Goal: Task Accomplishment & Management: Use online tool/utility

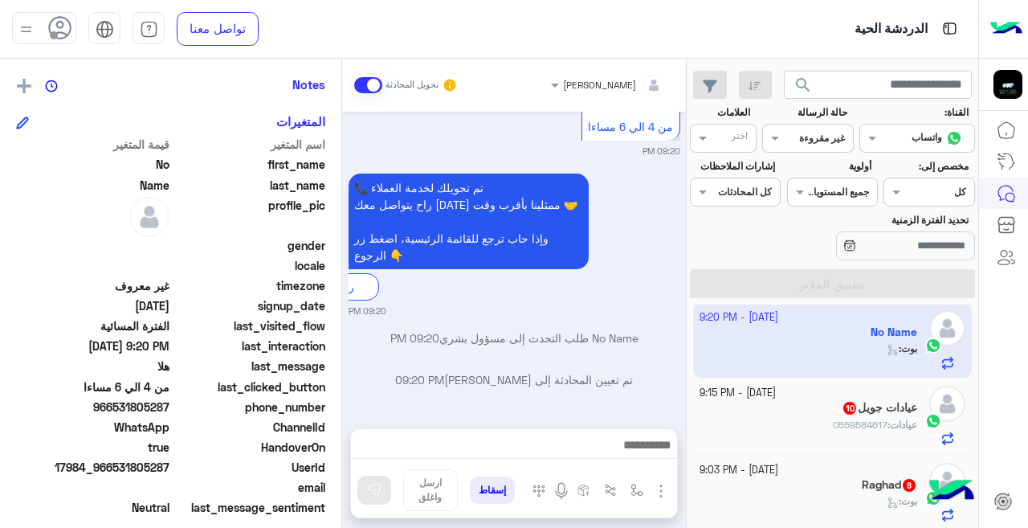
click at [361, 31] on div "الدردشة الحية" at bounding box center [652, 29] width 652 height 58
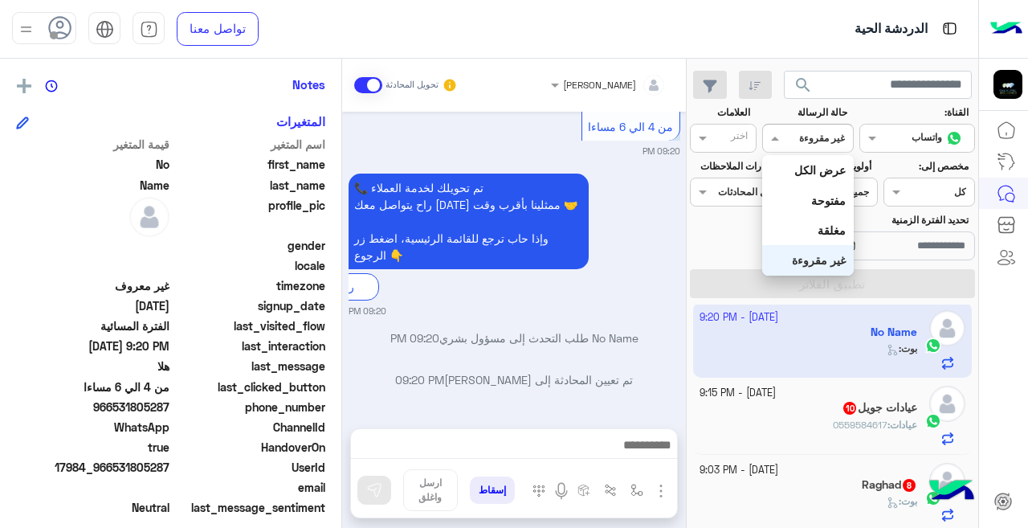
click at [789, 141] on div at bounding box center [807, 135] width 89 height 15
click at [806, 167] on b "عرض الكل" at bounding box center [819, 170] width 51 height 14
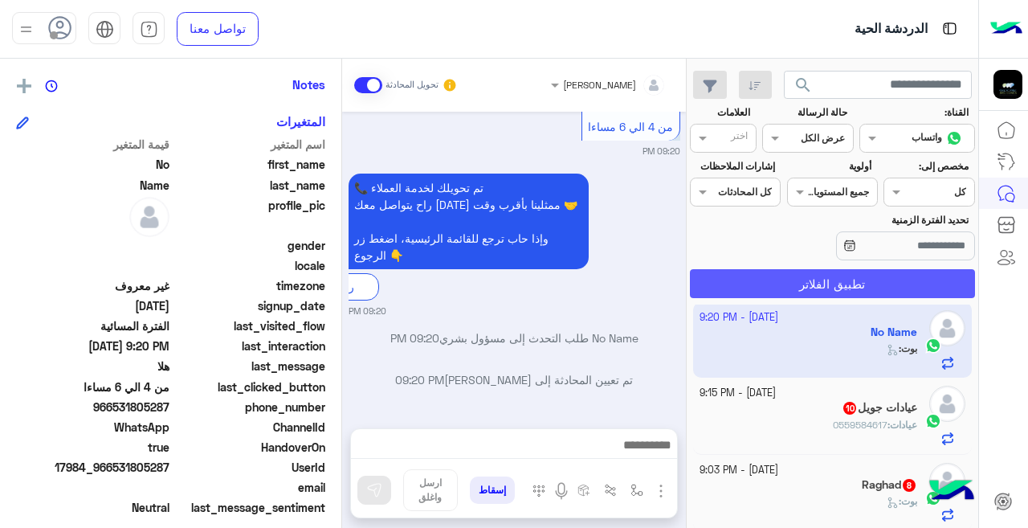
click at [844, 289] on button "تطبيق الفلاتر" at bounding box center [832, 283] width 285 height 29
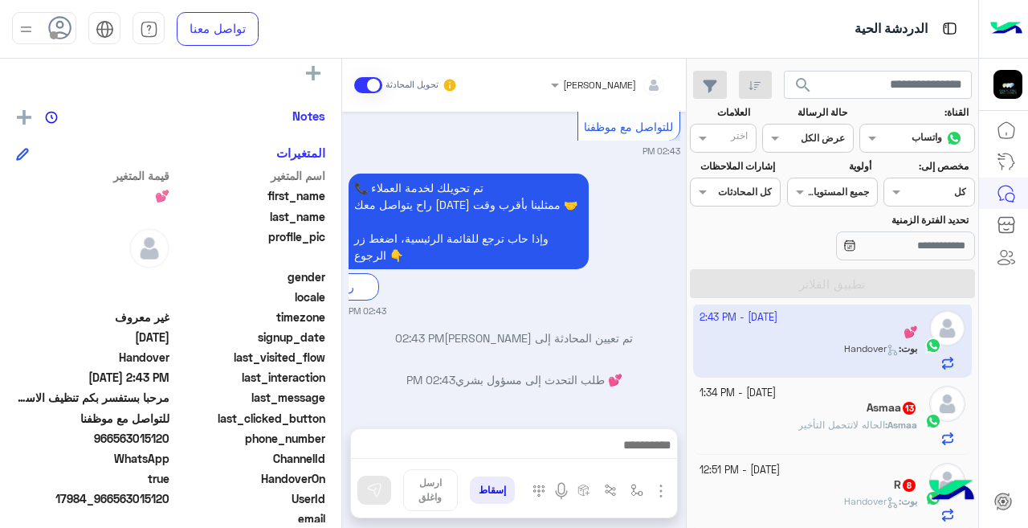
scroll to position [324, 0]
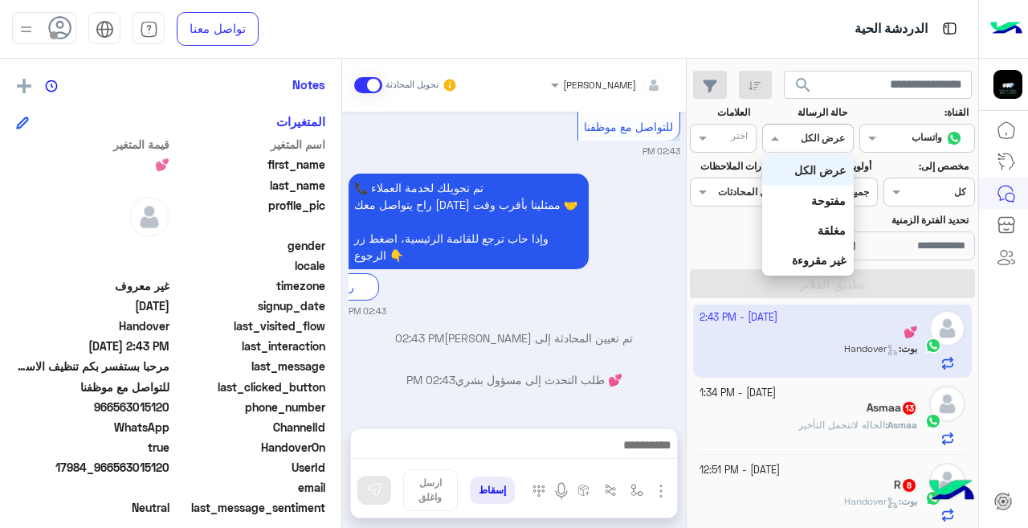
click at [809, 141] on input "text" at bounding box center [826, 136] width 37 height 14
click at [820, 252] on div "غير مقروءة" at bounding box center [807, 260] width 91 height 30
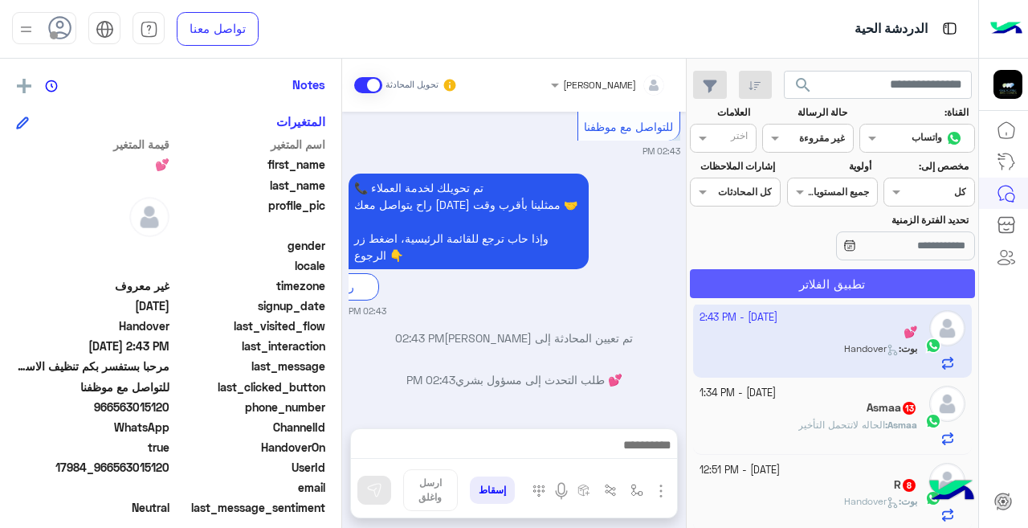
click at [827, 275] on button "تطبيق الفلاتر" at bounding box center [832, 283] width 285 height 29
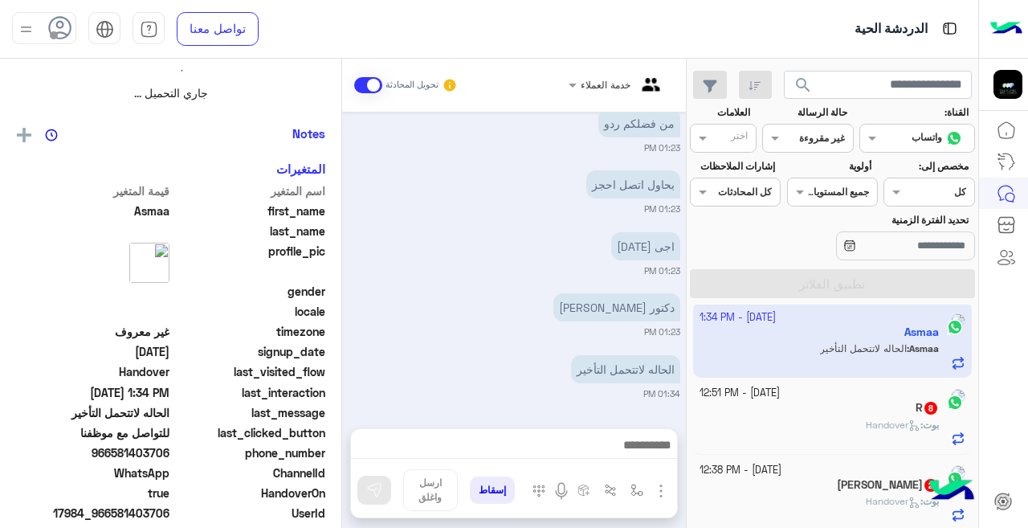
scroll to position [324, 0]
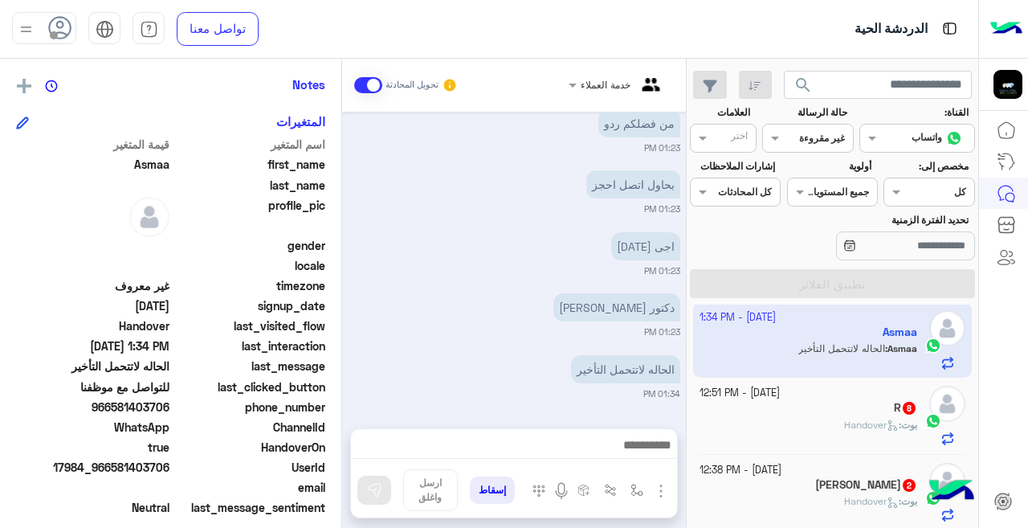
click at [907, 428] on span "بوت" at bounding box center [909, 424] width 16 height 12
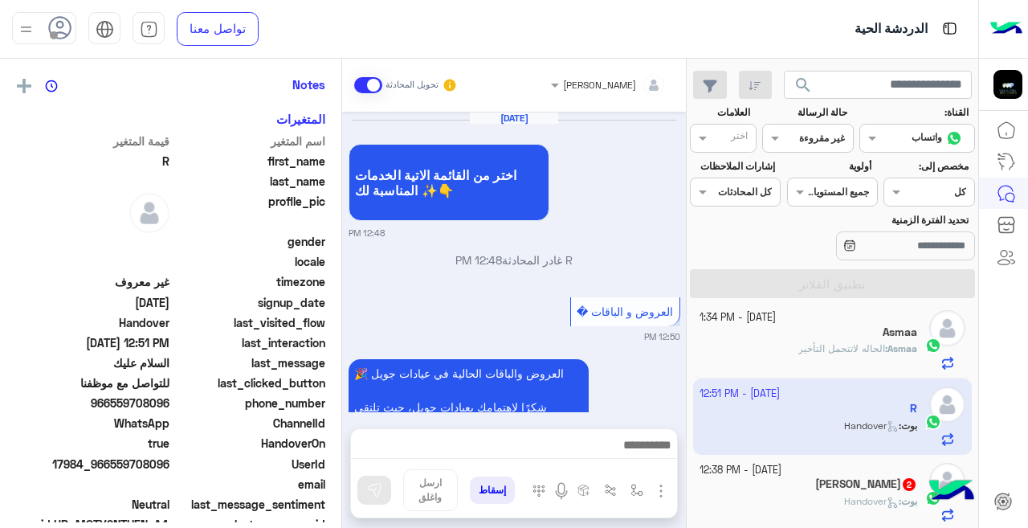
scroll to position [799, 0]
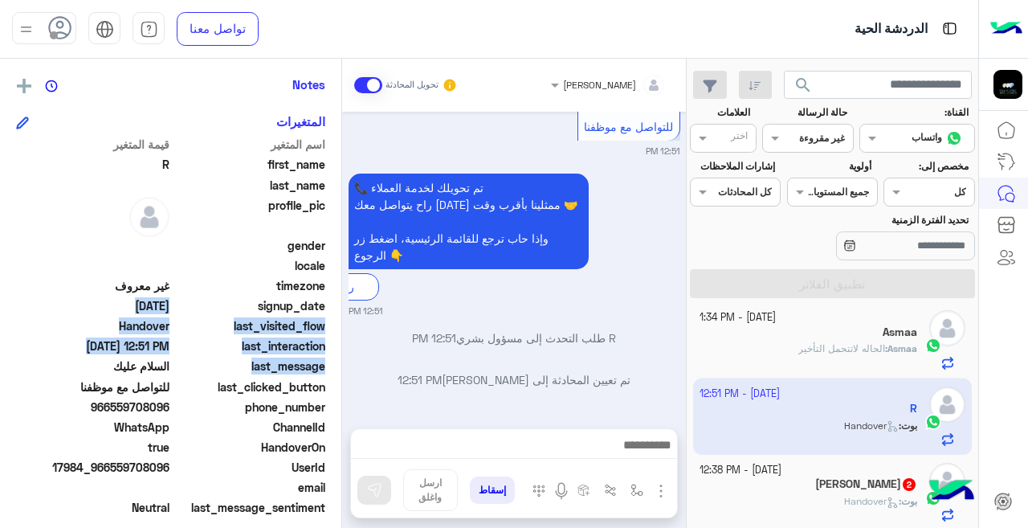
drag, startPoint x: 341, startPoint y: 367, endPoint x: 337, endPoint y: 315, distance: 52.4
click at [337, 315] on mat-drawer "R يمكن الإرسال له غير معروف تاريخ الأشتراك : [DATE] أولوية لم يتم التحديد العلا…" at bounding box center [171, 296] width 342 height 475
click at [823, 495] on div "بوت : Handover" at bounding box center [808, 508] width 218 height 28
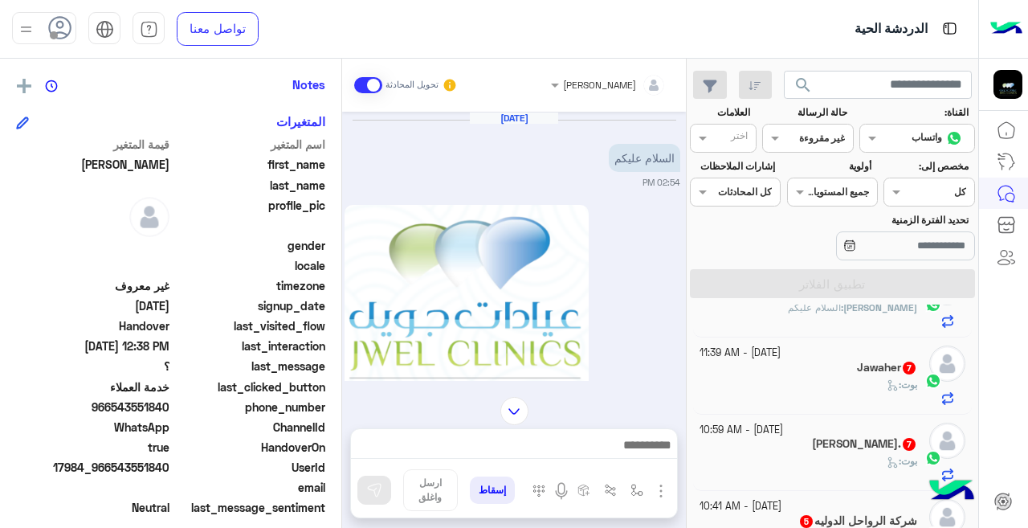
scroll to position [221, 0]
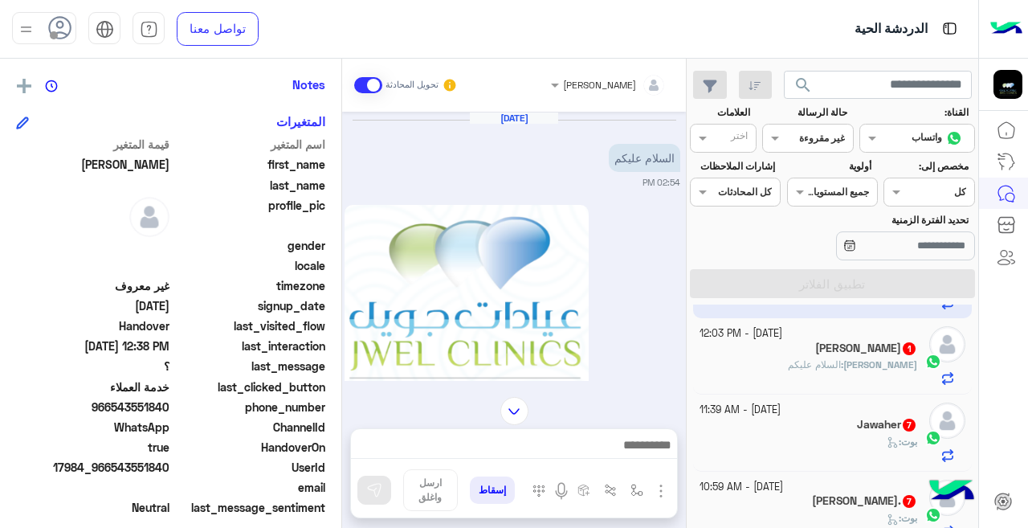
click at [732, 357] on div "[PERSON_NAME] 1" at bounding box center [808, 349] width 218 height 17
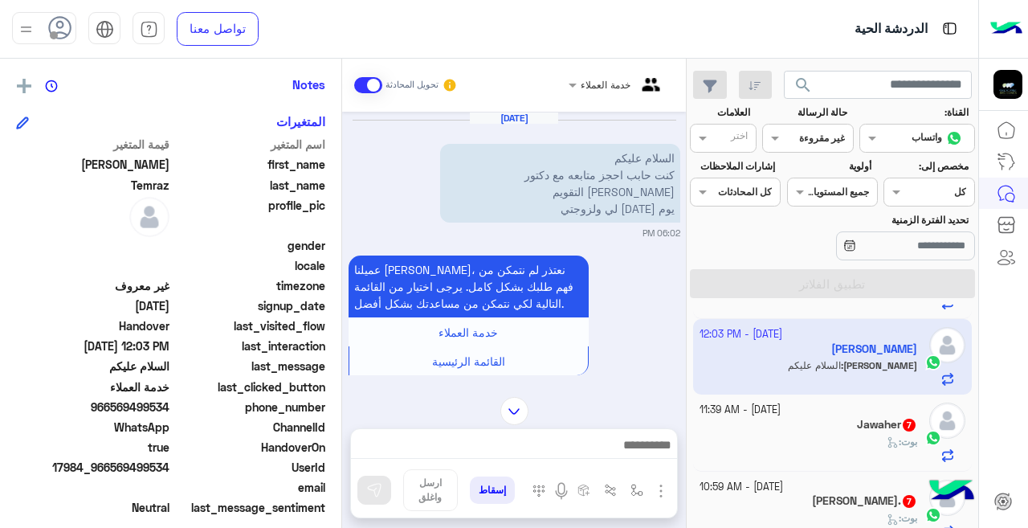
click at [799, 421] on div "Jawaher 7" at bounding box center [808, 426] width 218 height 17
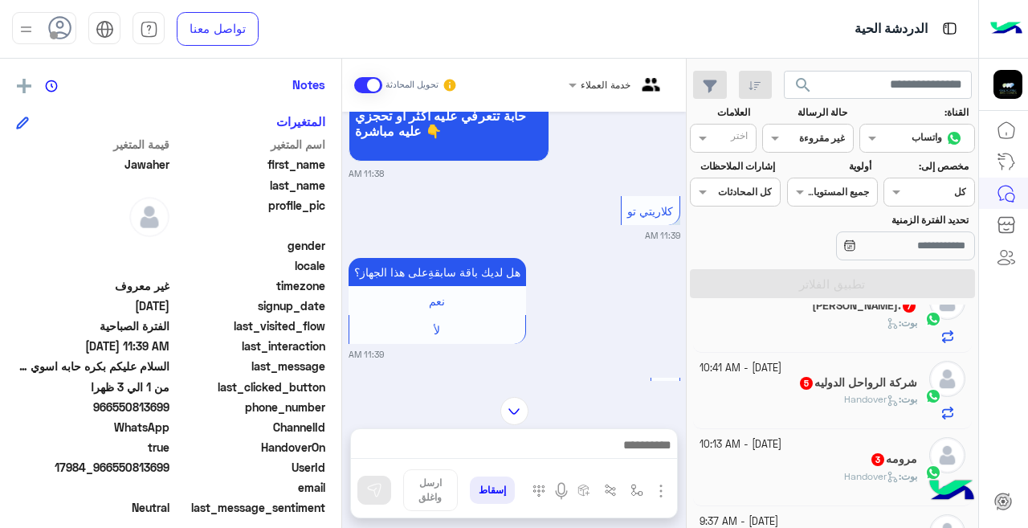
scroll to position [406, 0]
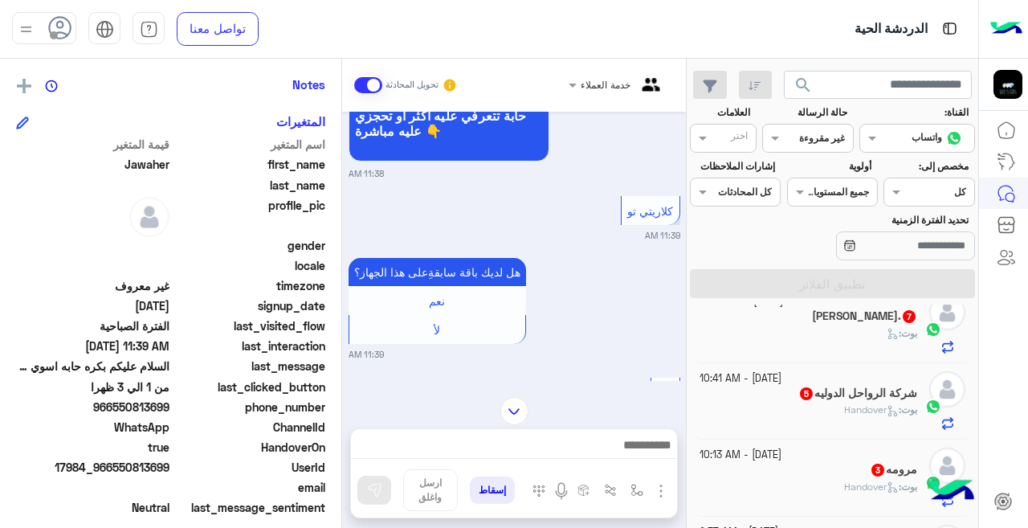
click at [759, 336] on div "بوت :" at bounding box center [808, 340] width 218 height 28
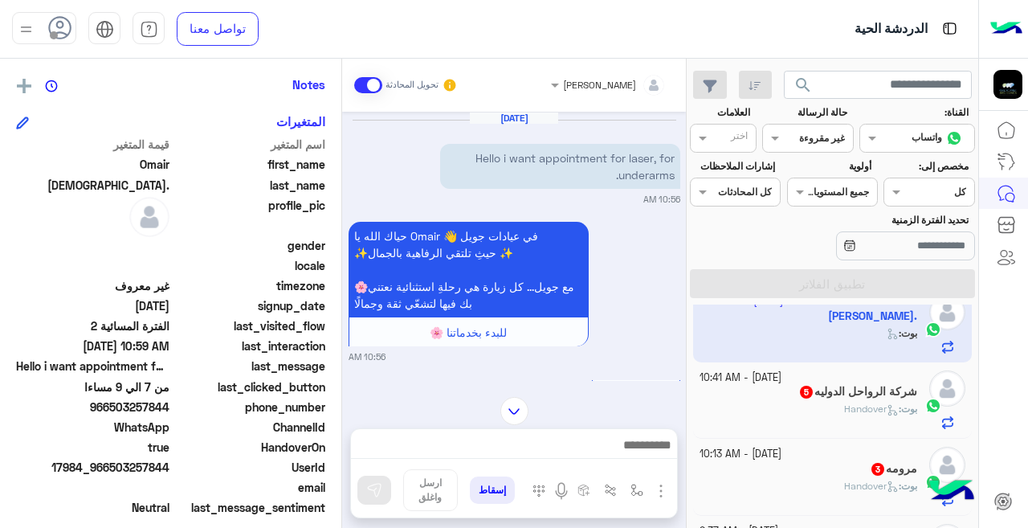
scroll to position [579, 0]
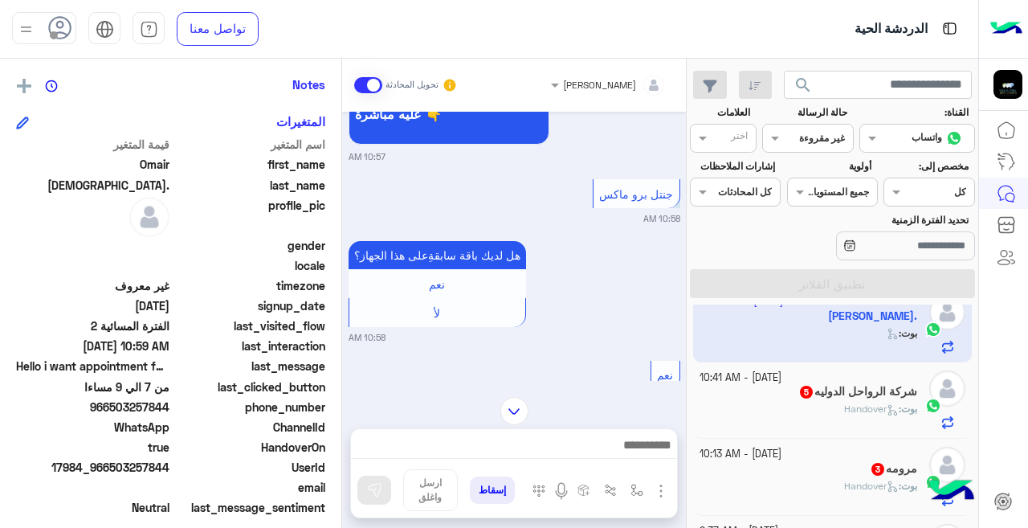
click at [727, 393] on div "شركة الرواحل الدوليه 5" at bounding box center [808, 393] width 218 height 17
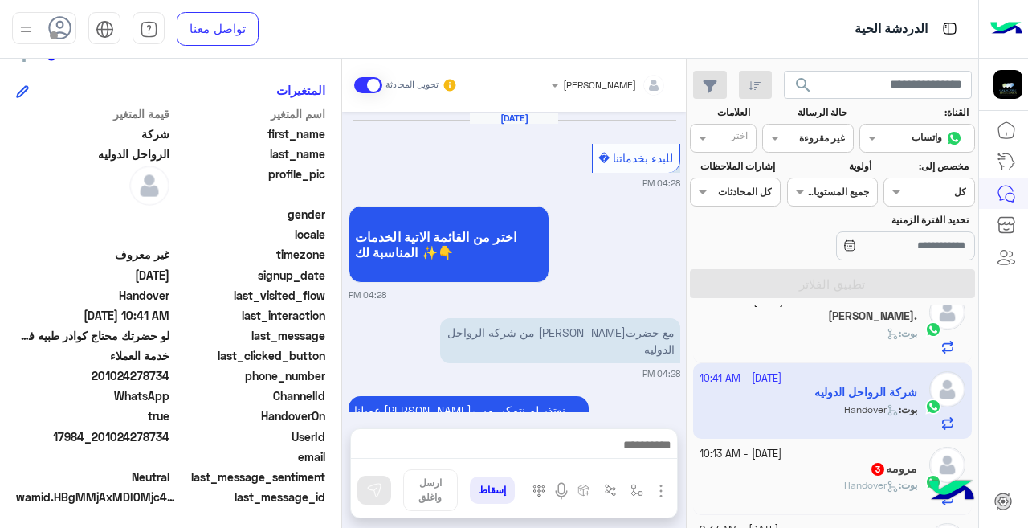
scroll to position [686, 0]
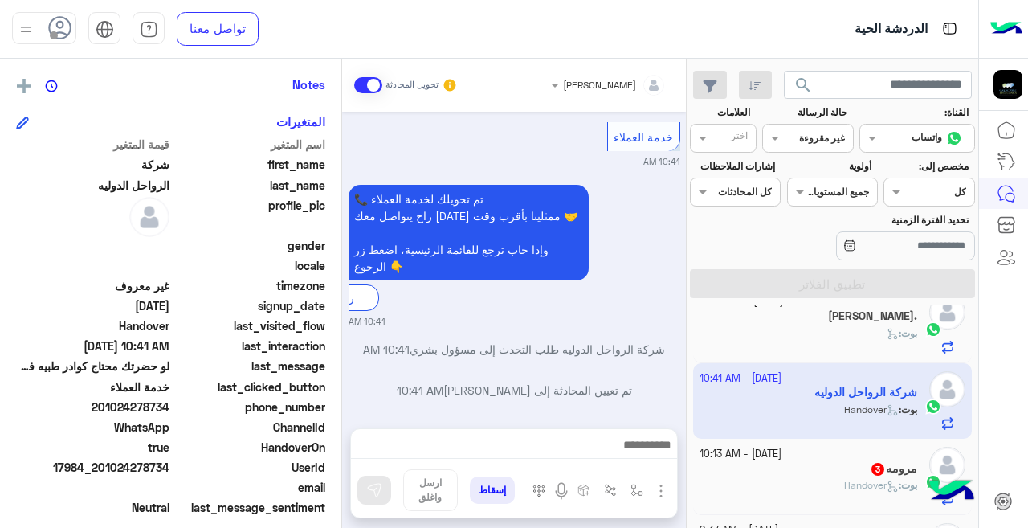
click at [785, 477] on div "مرومه 3" at bounding box center [808, 470] width 218 height 17
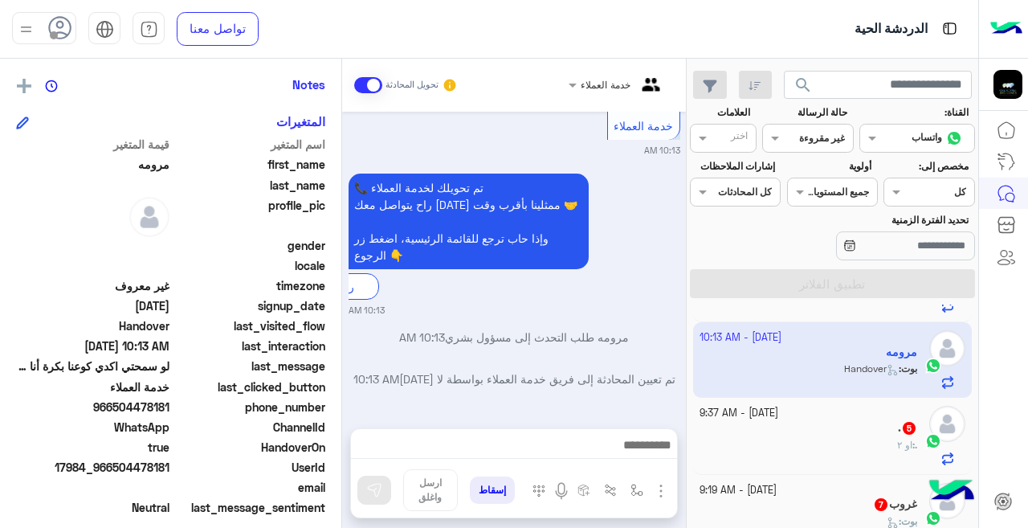
scroll to position [533, 0]
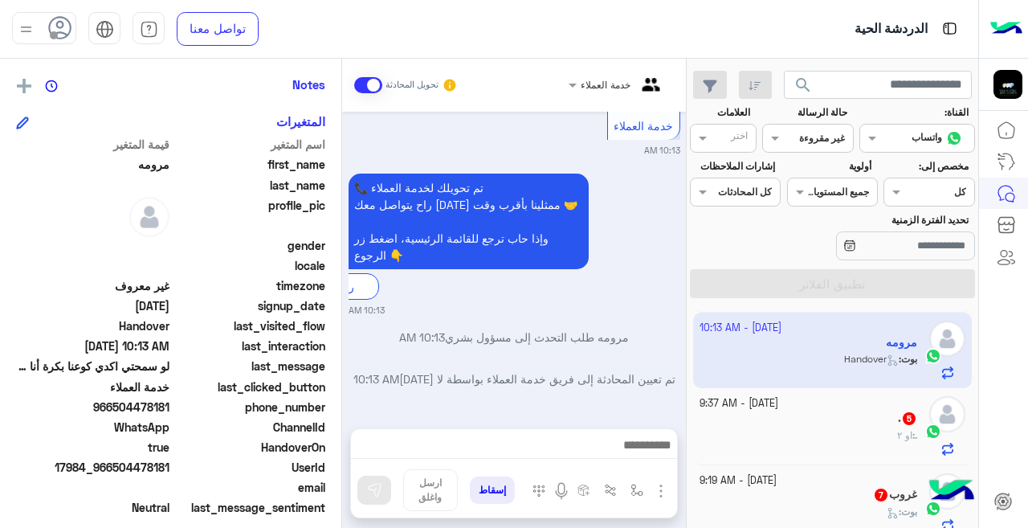
click at [745, 428] on div ". : او ٢" at bounding box center [808, 442] width 218 height 28
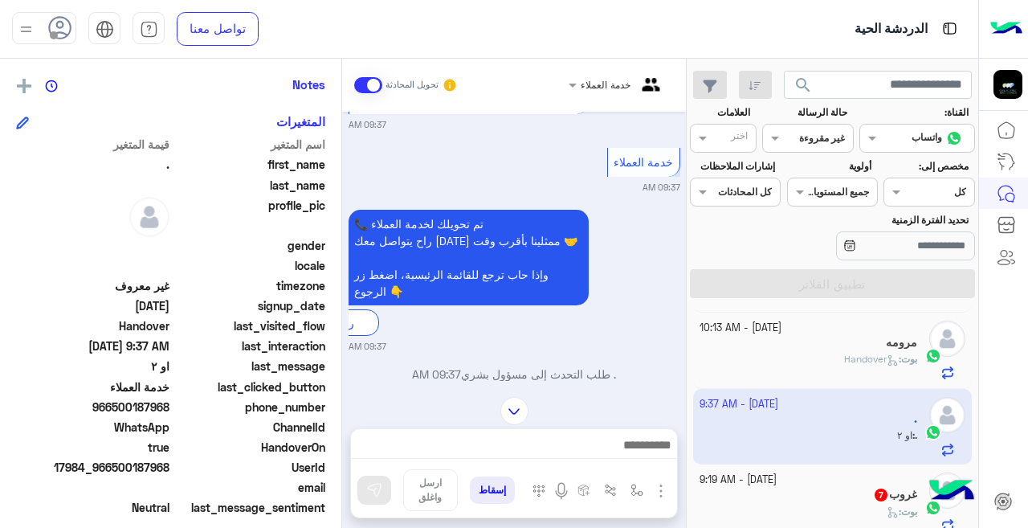
scroll to position [537, 0]
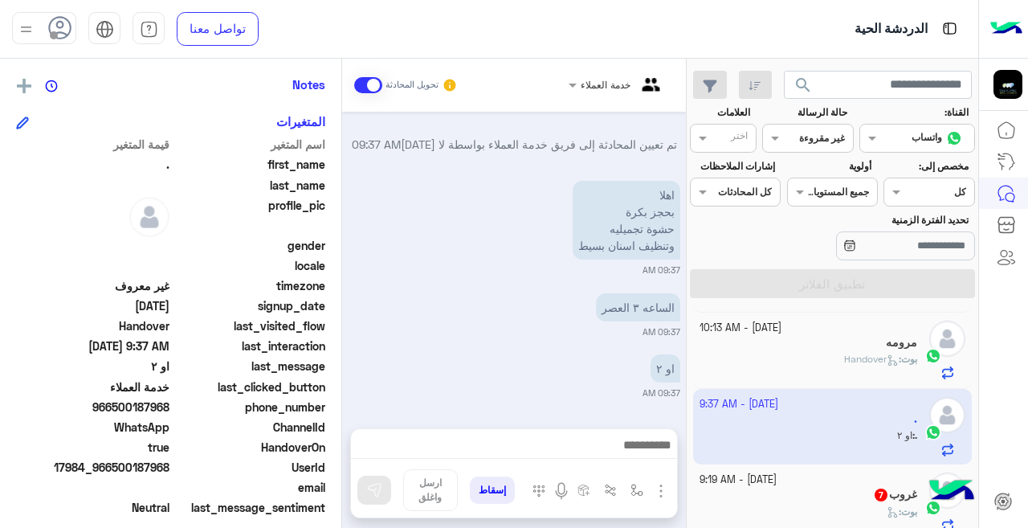
click at [753, 475] on small "[DATE] - 9:19 AM" at bounding box center [737, 479] width 77 height 15
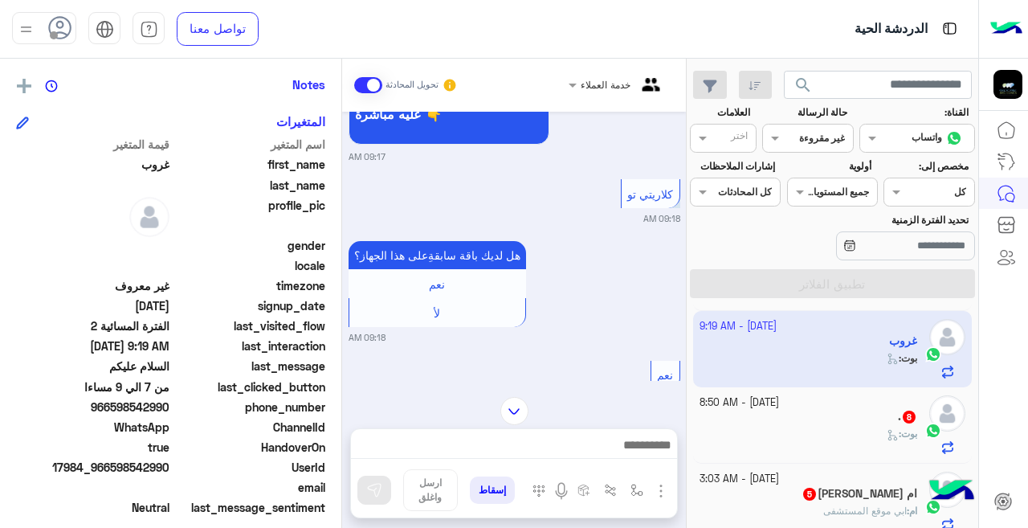
scroll to position [703, 0]
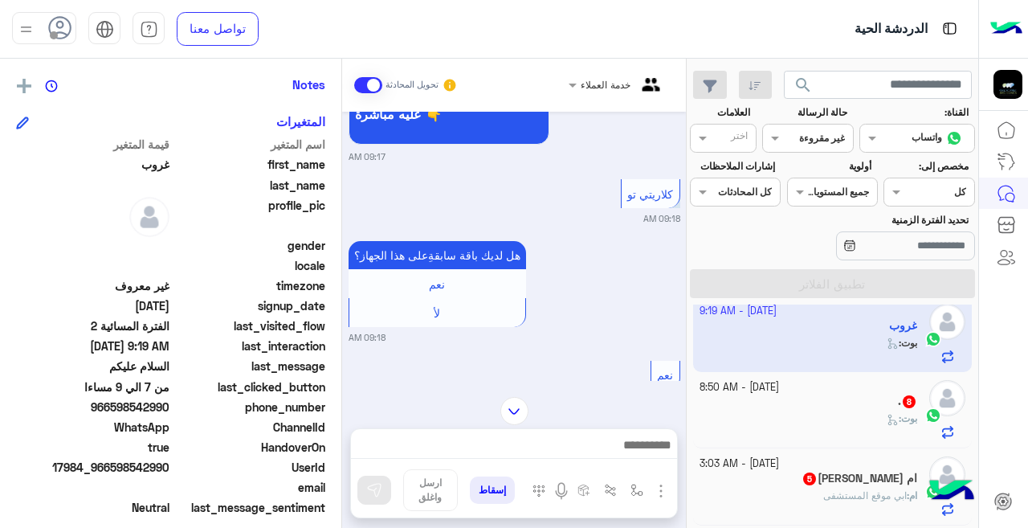
click at [739, 411] on div "بوت :" at bounding box center [808, 425] width 218 height 28
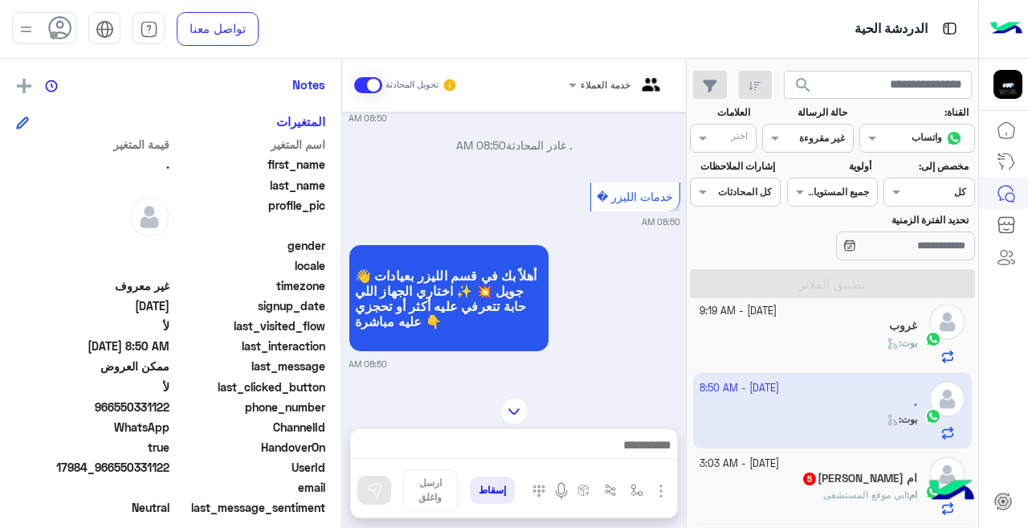
scroll to position [101, 0]
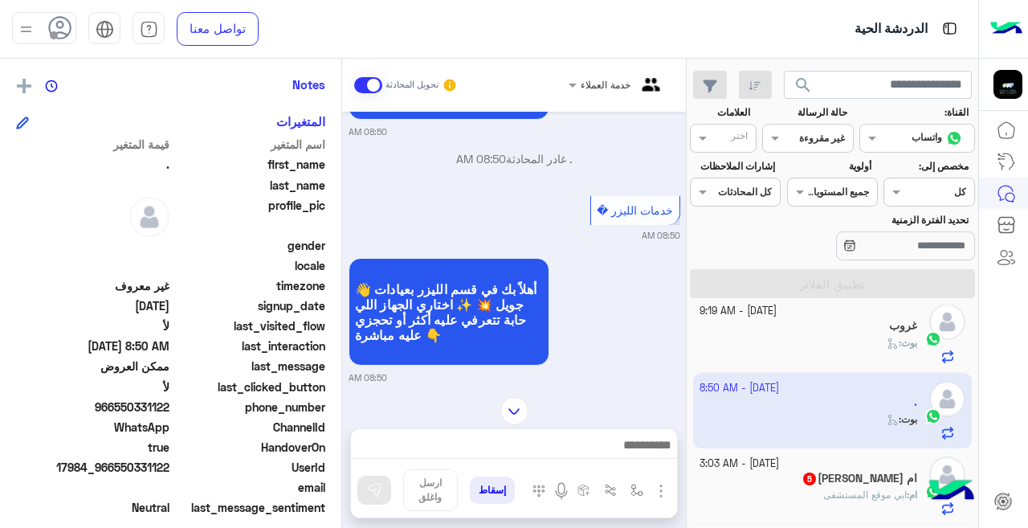
drag, startPoint x: 834, startPoint y: 500, endPoint x: 693, endPoint y: 522, distance: 143.0
click at [834, 500] on span "ابي موقع المستشفى" at bounding box center [865, 494] width 84 height 12
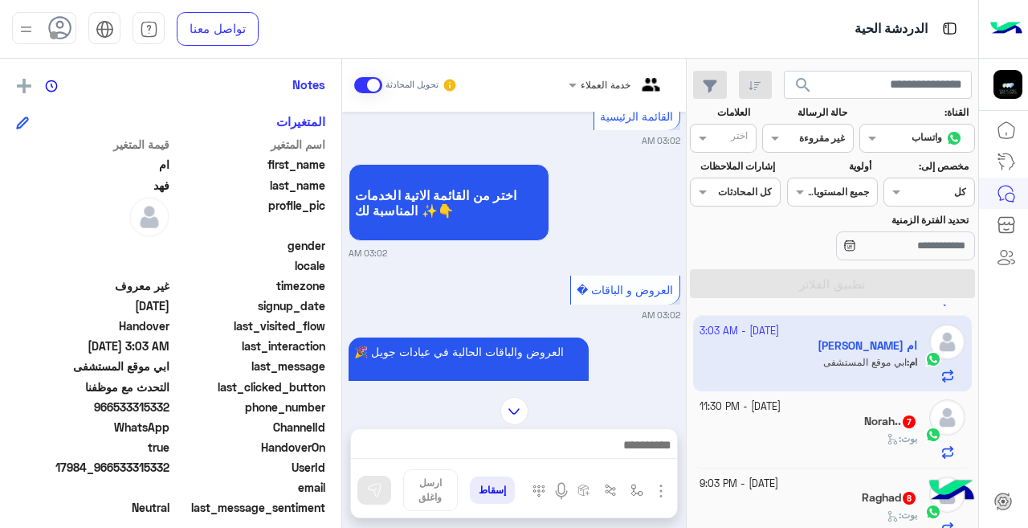
scroll to position [892, 0]
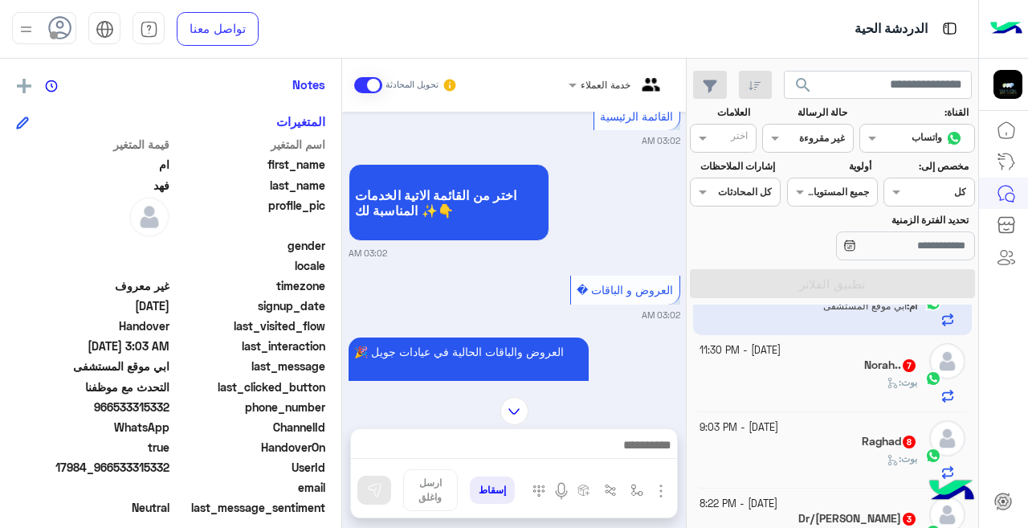
click at [762, 376] on div "بوت :" at bounding box center [808, 389] width 218 height 28
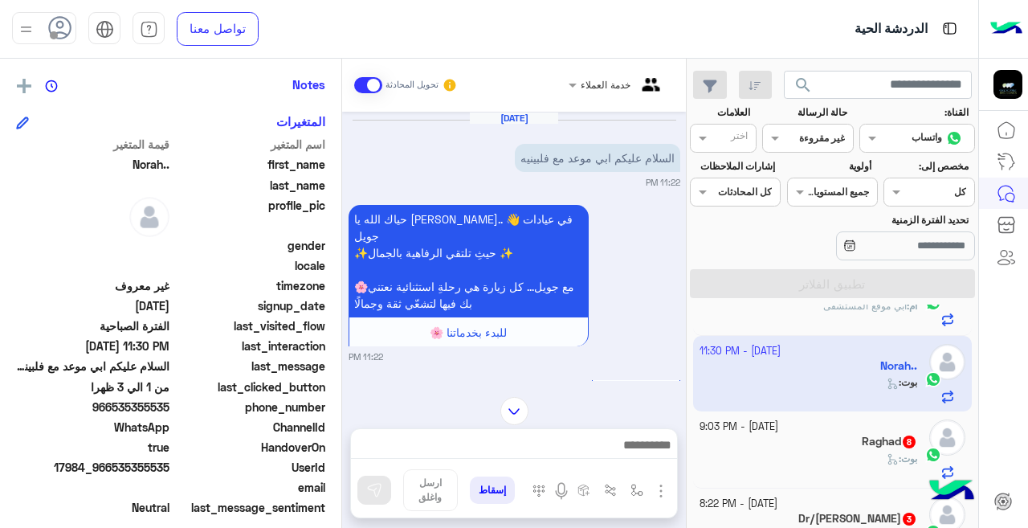
scroll to position [562, 0]
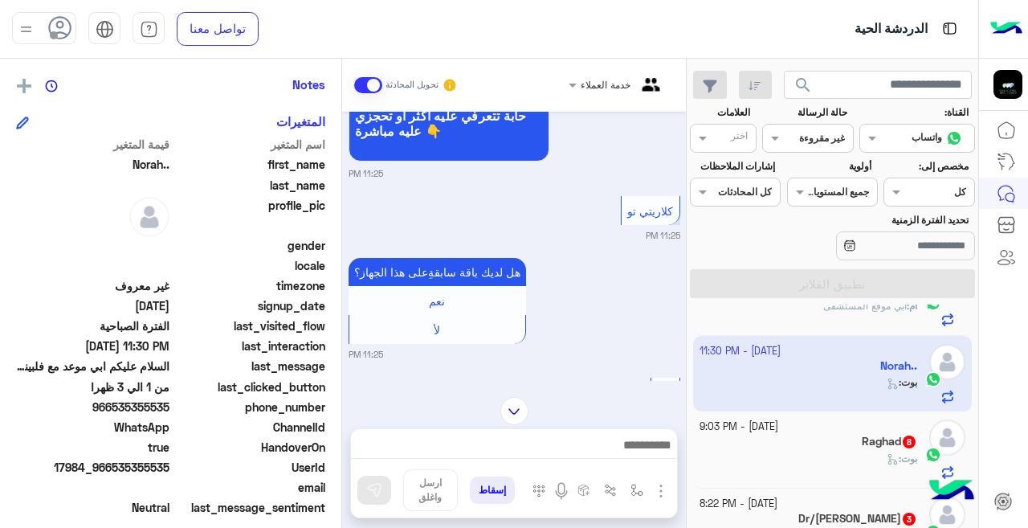
click at [791, 446] on div "Raghad 8" at bounding box center [808, 442] width 218 height 17
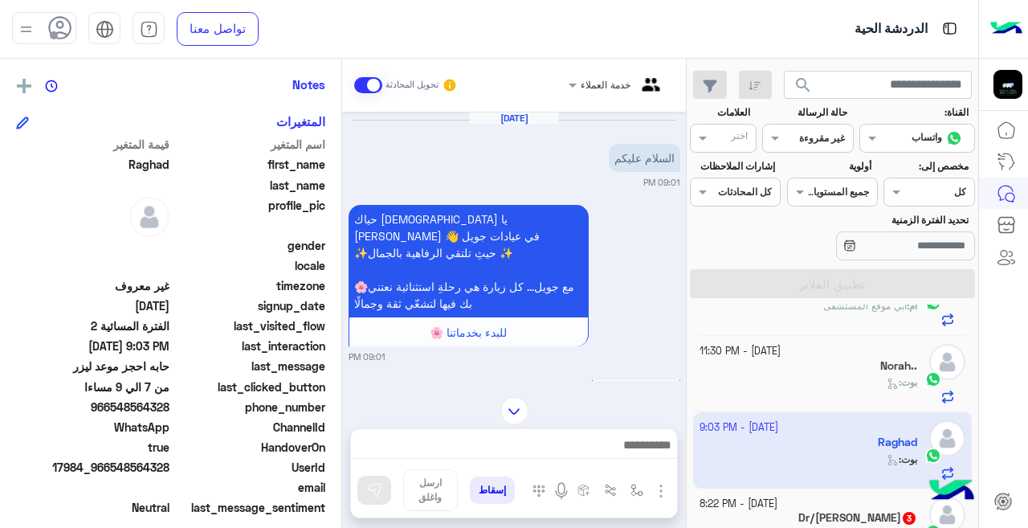
scroll to position [776, 0]
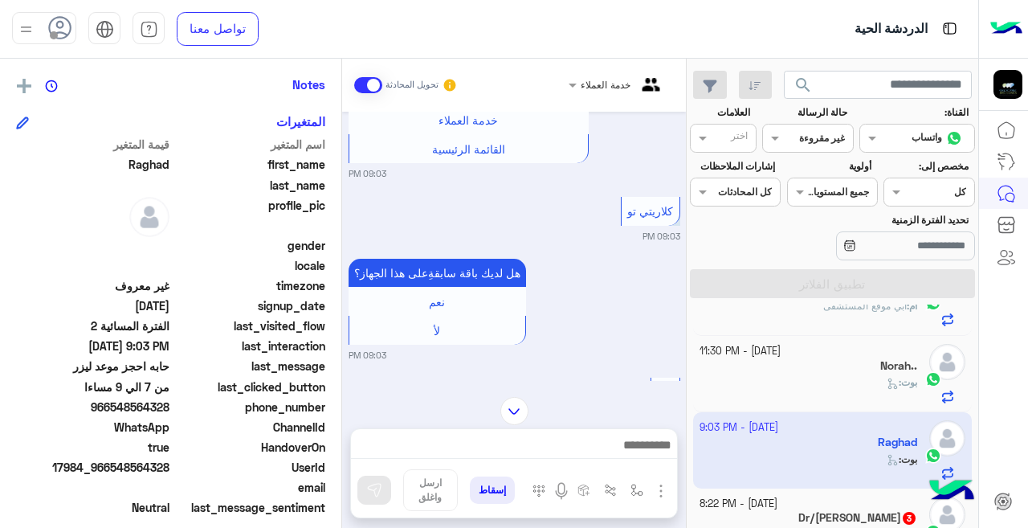
click at [862, 498] on div "[DATE] - 8:22 PM" at bounding box center [808, 503] width 218 height 15
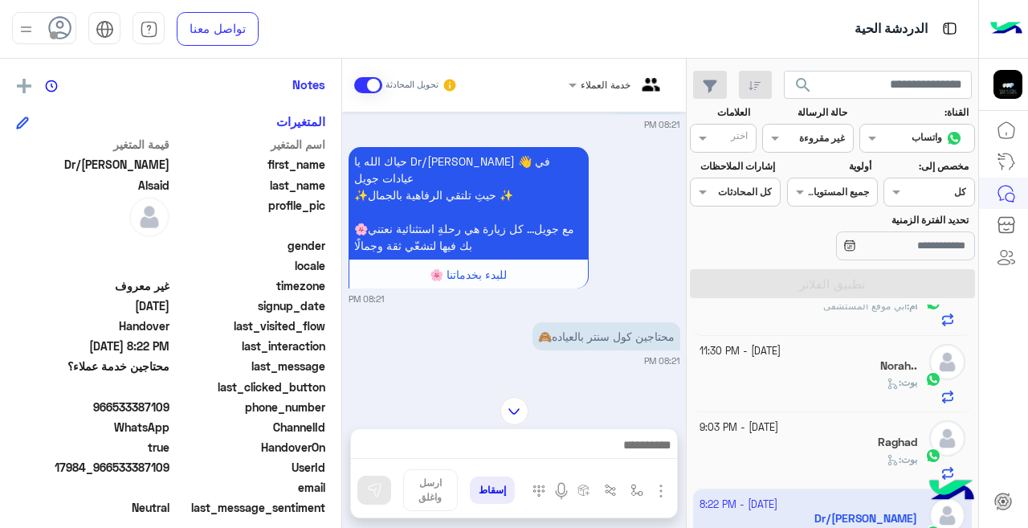
scroll to position [46, 0]
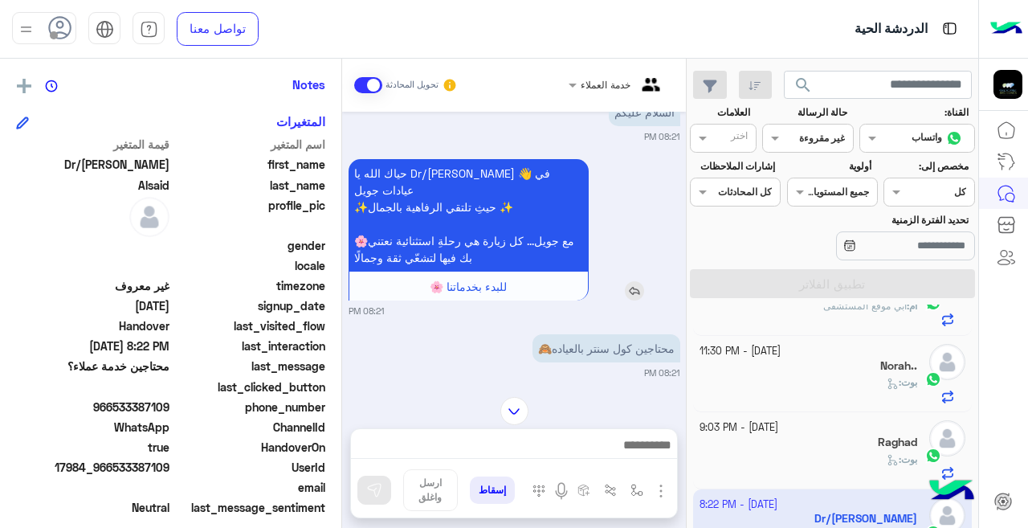
click at [357, 227] on p "حياك الله يا Dr/[PERSON_NAME] 👋 في عيادات جويل ✨حيثِ تلتقي الرفاهية بالجمال ✨ 🌸…" at bounding box center [469, 215] width 240 height 112
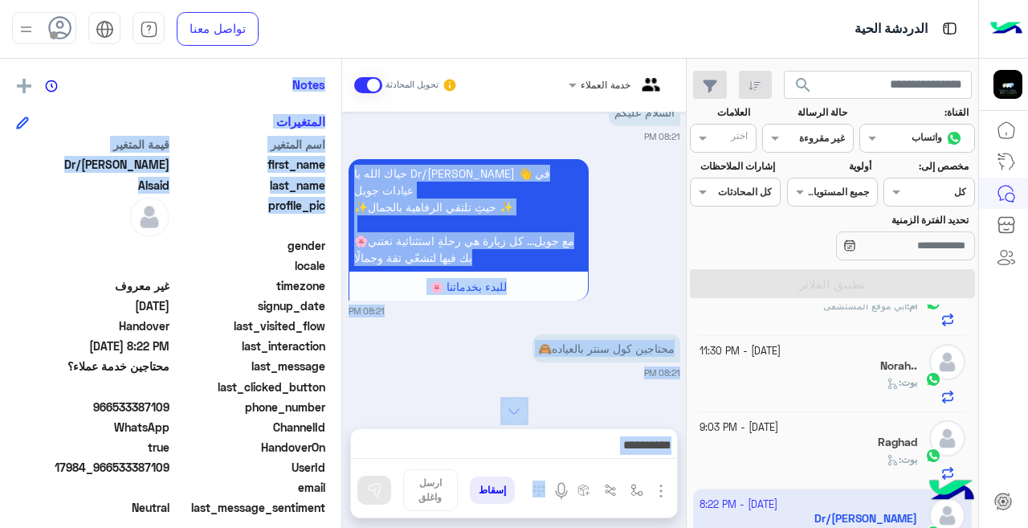
drag, startPoint x: 341, startPoint y: 201, endPoint x: 345, endPoint y: 159, distance: 42.0
click at [345, 159] on mat-drawer-container "خدمة العملاء تحويل المحادثة [DATE] السلام عليكم 08:21 PM حياك الله يا Dr/Nermee…" at bounding box center [343, 296] width 686 height 475
click at [497, 362] on div "[DATE] السلام عليكم 08:21 PM حياك الله يا Dr/[PERSON_NAME] 👋 في عيادات جويل ✨حي…" at bounding box center [514, 246] width 344 height 269
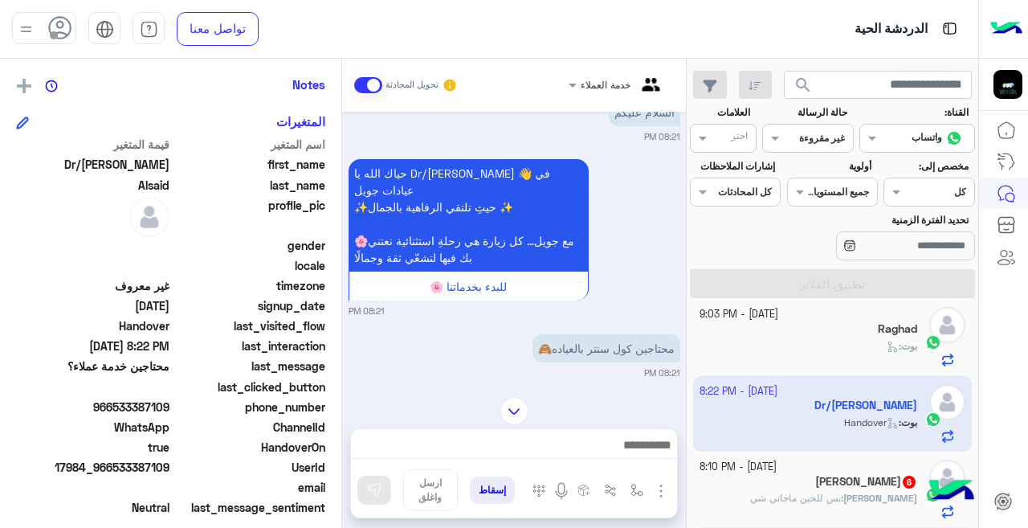
scroll to position [1066, 0]
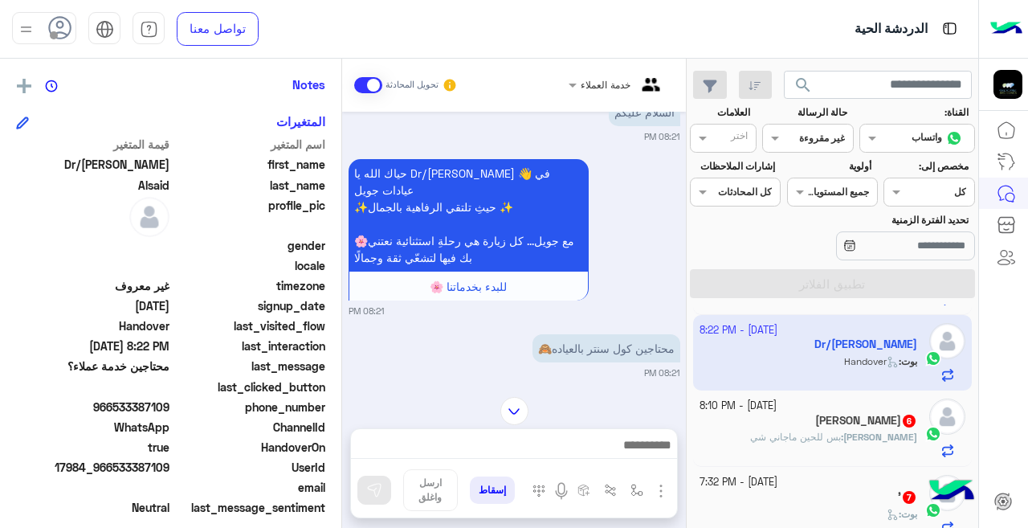
click at [752, 445] on div "[PERSON_NAME] : بس للحين ماجاني شي" at bounding box center [808, 444] width 218 height 28
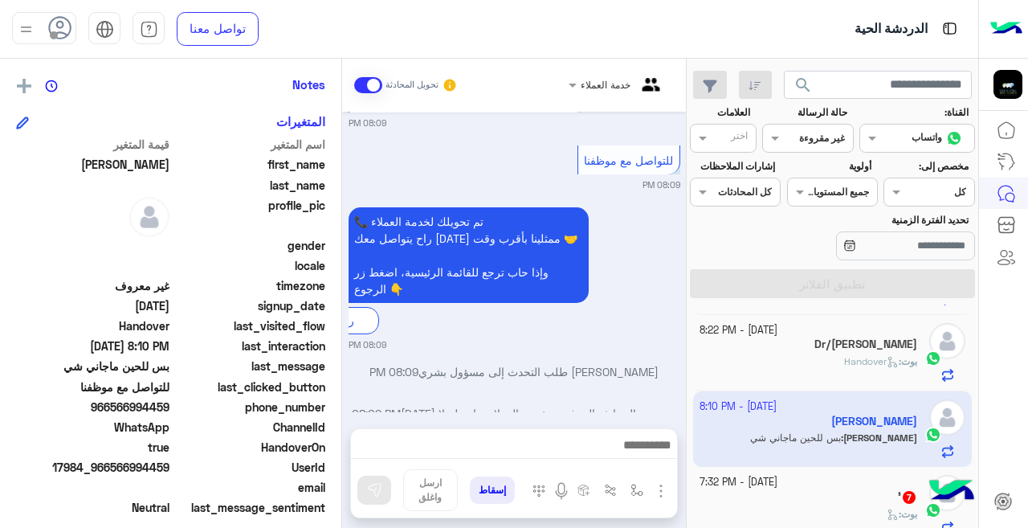
scroll to position [858, 0]
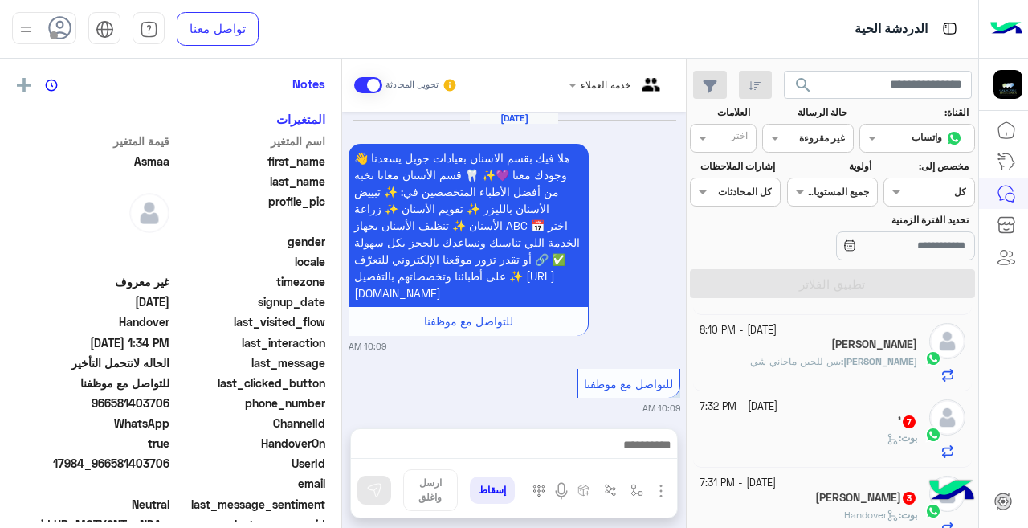
scroll to position [324, 0]
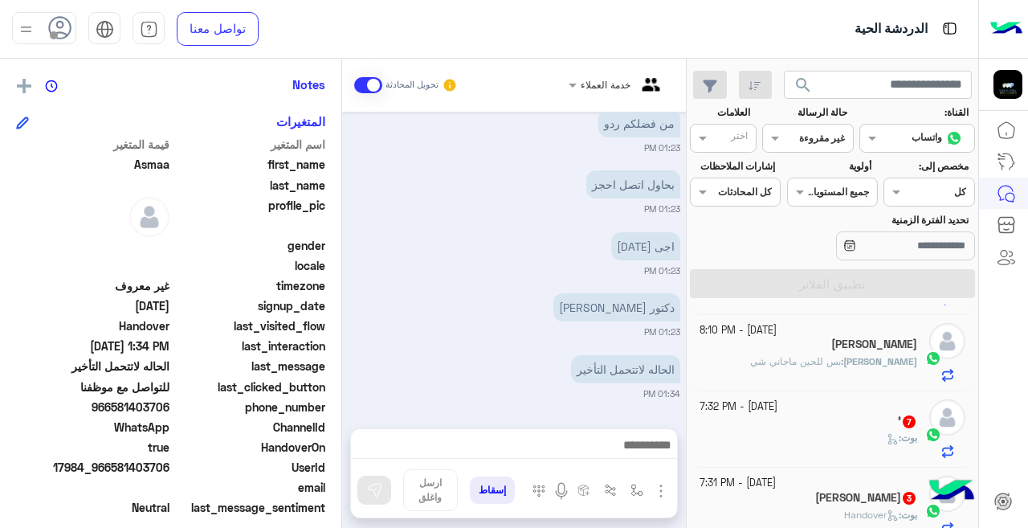
click at [853, 431] on div "بوت :" at bounding box center [808, 444] width 218 height 28
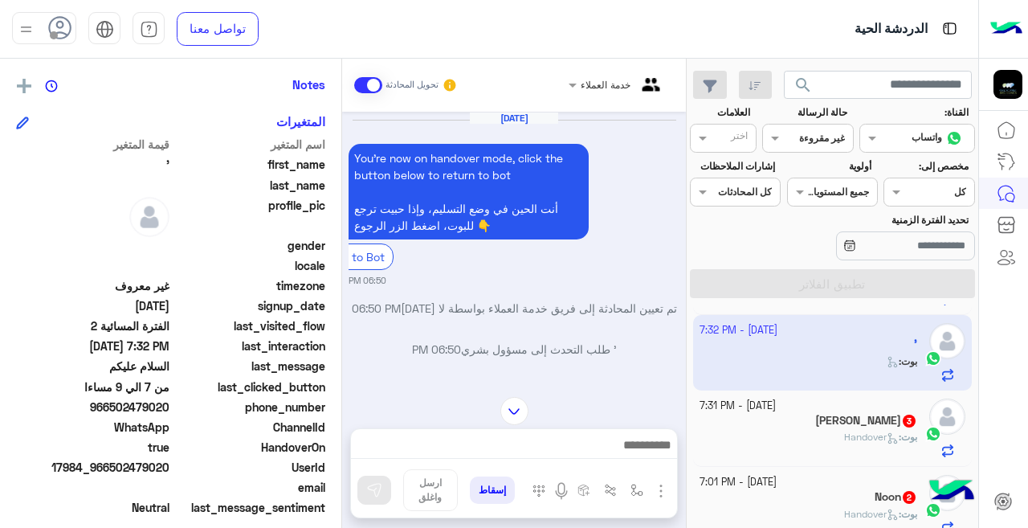
scroll to position [907, 0]
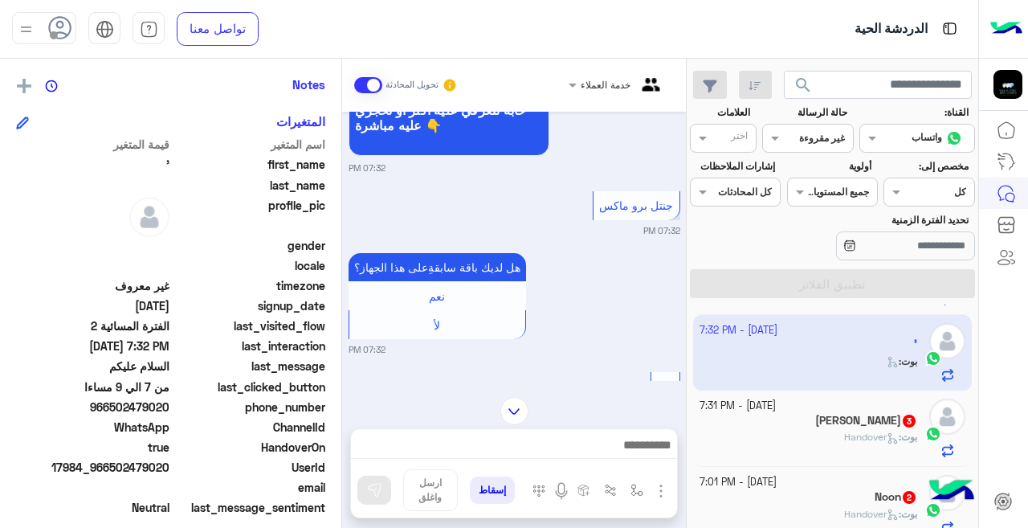
click at [757, 442] on div "بوت : Handover" at bounding box center [808, 444] width 218 height 28
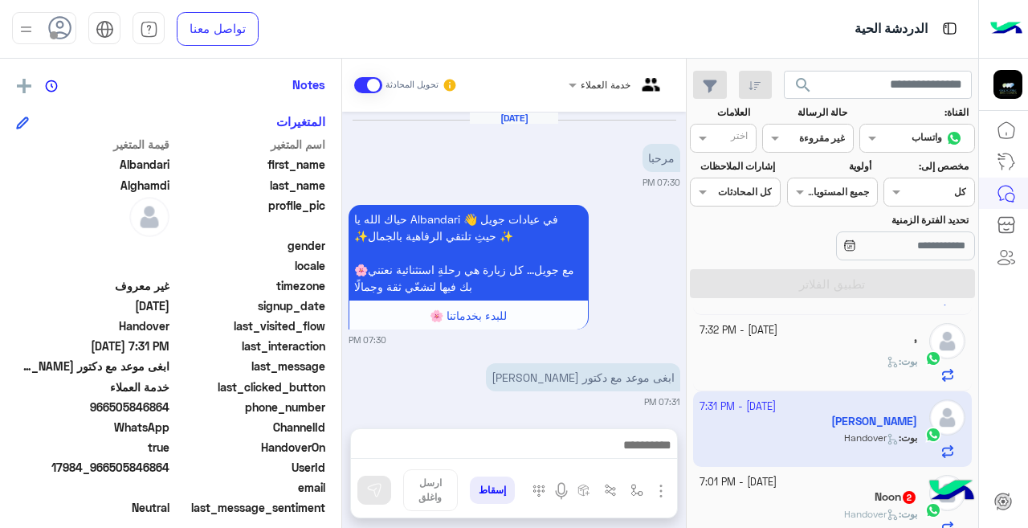
scroll to position [471, 0]
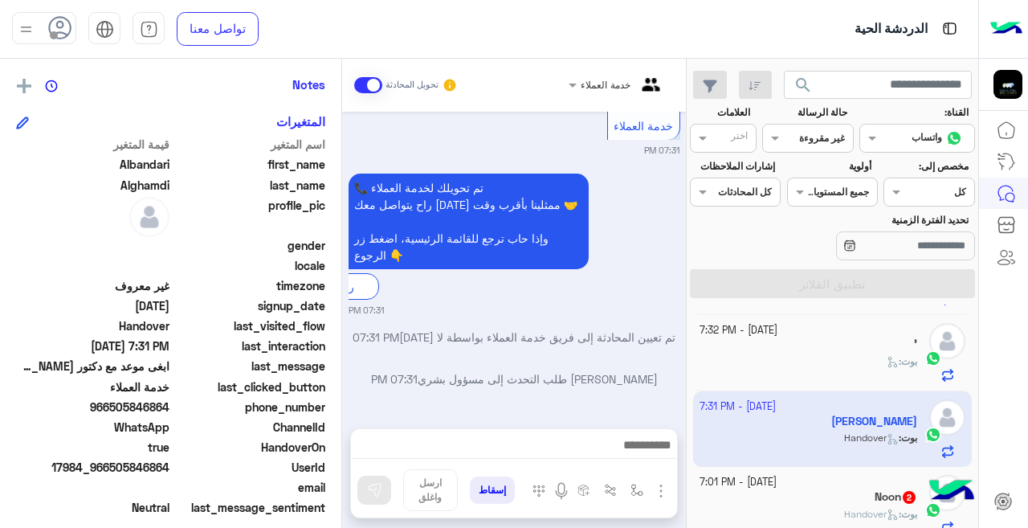
click at [857, 504] on div "Noon 2" at bounding box center [808, 498] width 218 height 17
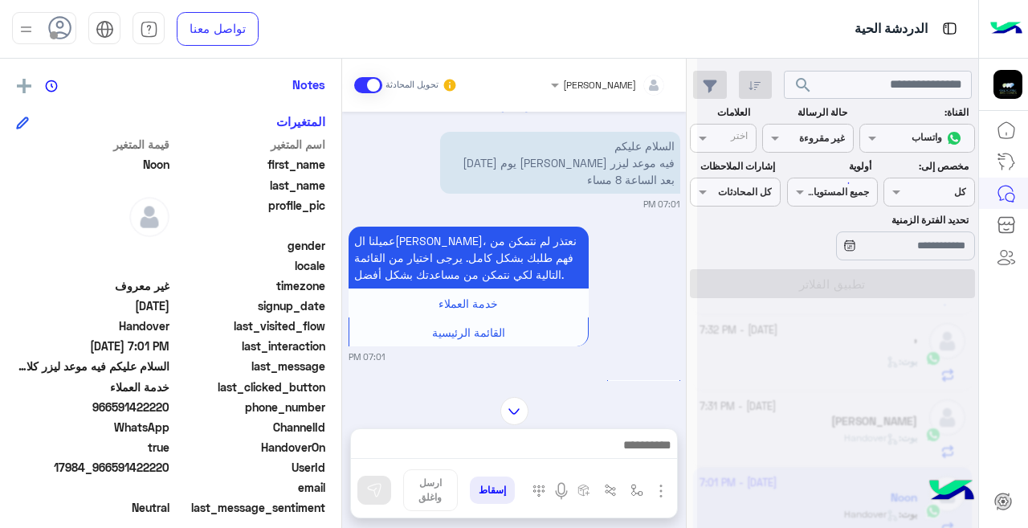
scroll to position [1082, 0]
click at [699, 520] on div at bounding box center [837, 270] width 281 height 528
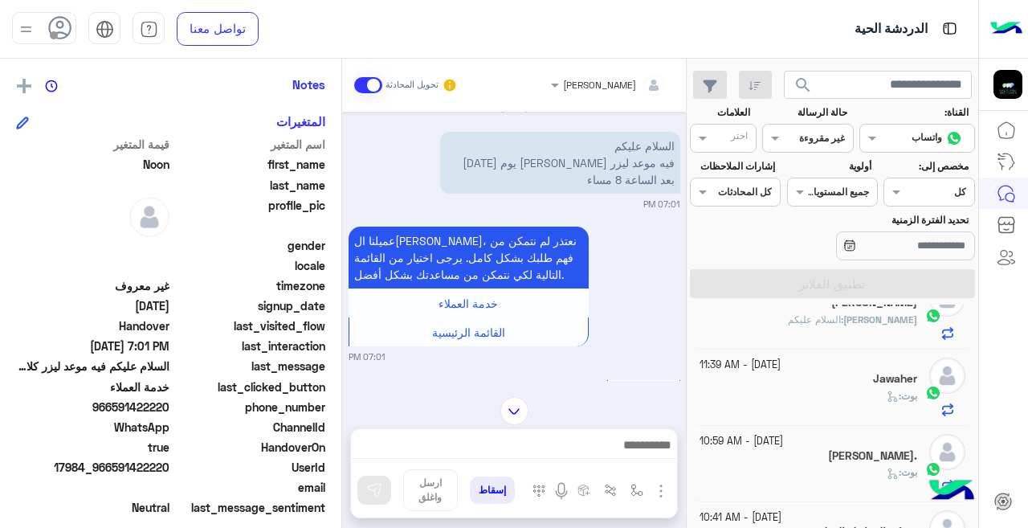
scroll to position [0, 0]
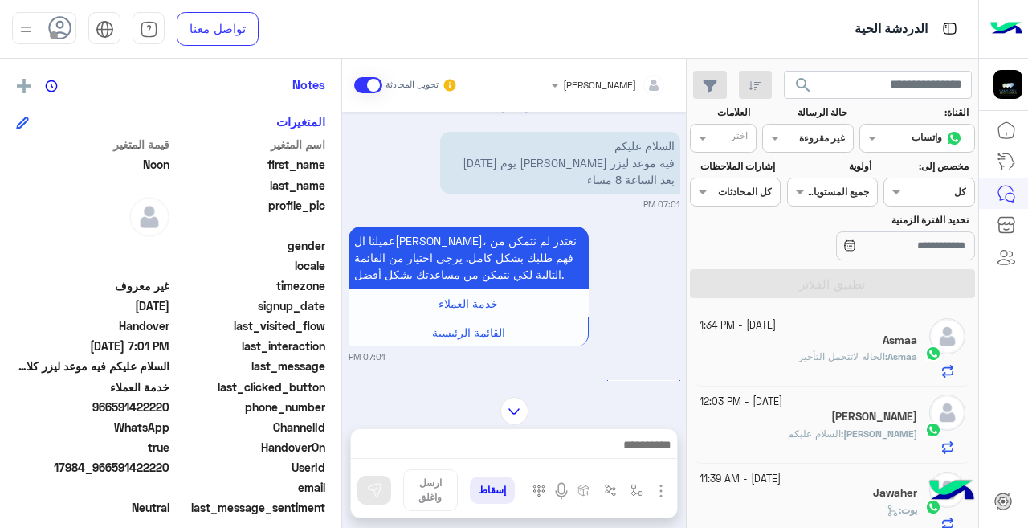
click at [841, 143] on input "text" at bounding box center [826, 136] width 37 height 14
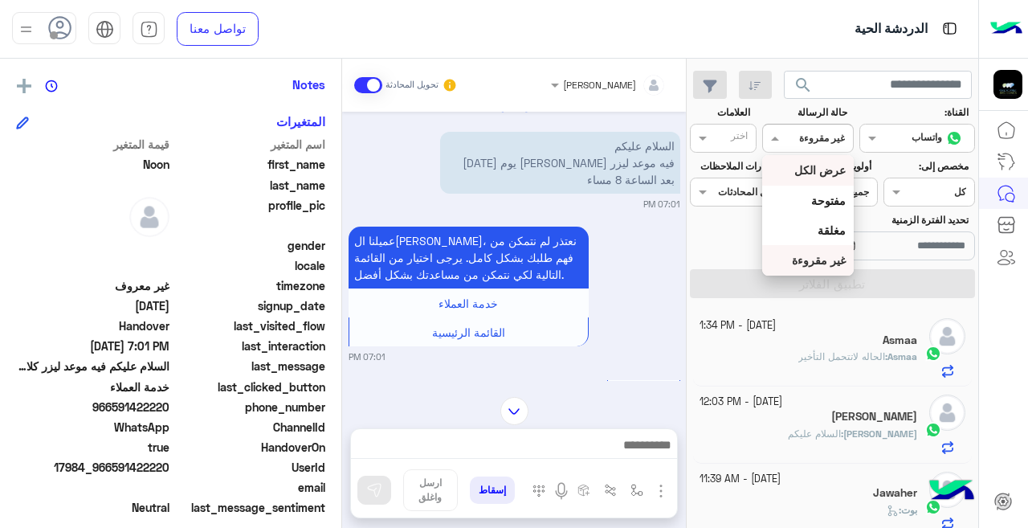
click at [838, 167] on b "عرض الكل" at bounding box center [819, 170] width 51 height 14
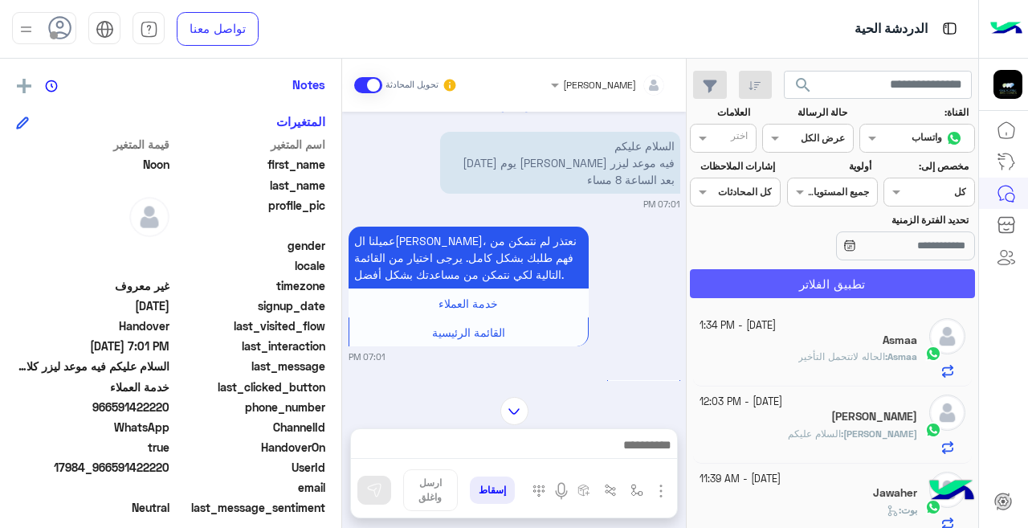
click at [841, 279] on button "تطبيق الفلاتر" at bounding box center [832, 283] width 285 height 29
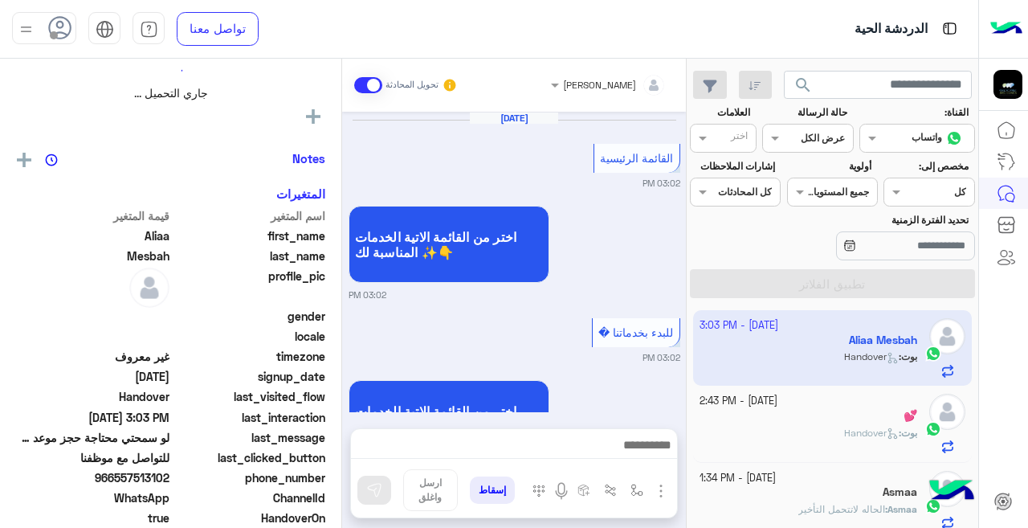
scroll to position [673, 0]
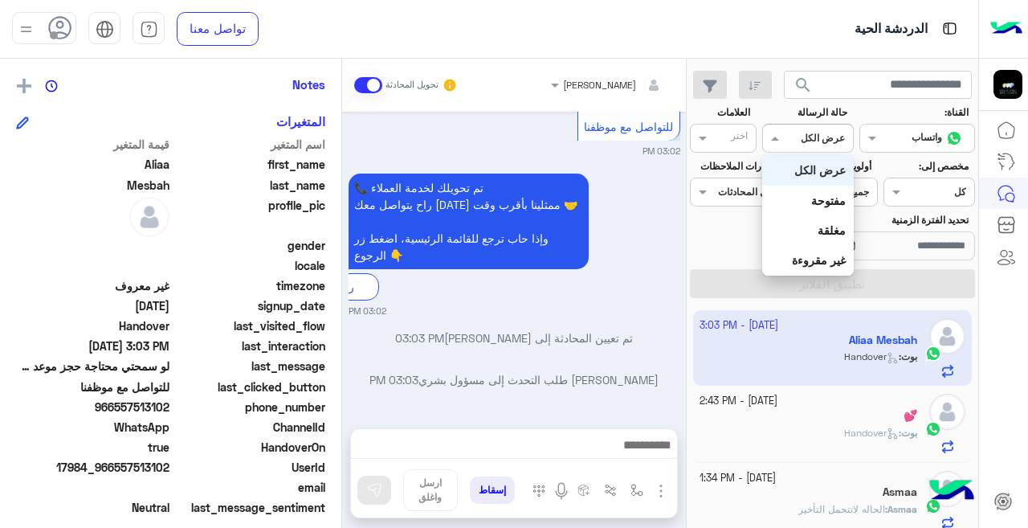
drag, startPoint x: 800, startPoint y: 133, endPoint x: 799, endPoint y: 145, distance: 12.9
click at [800, 133] on div at bounding box center [807, 135] width 89 height 15
click at [804, 255] on b "غير مقروءة" at bounding box center [819, 260] width 54 height 14
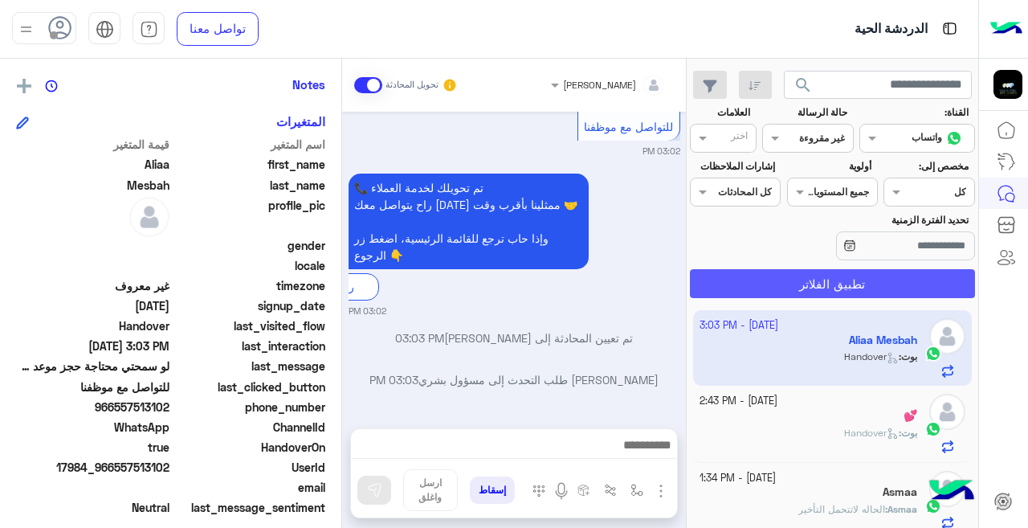
click at [790, 288] on button "تطبيق الفلاتر" at bounding box center [832, 283] width 285 height 29
